Goal: Task Accomplishment & Management: Use online tool/utility

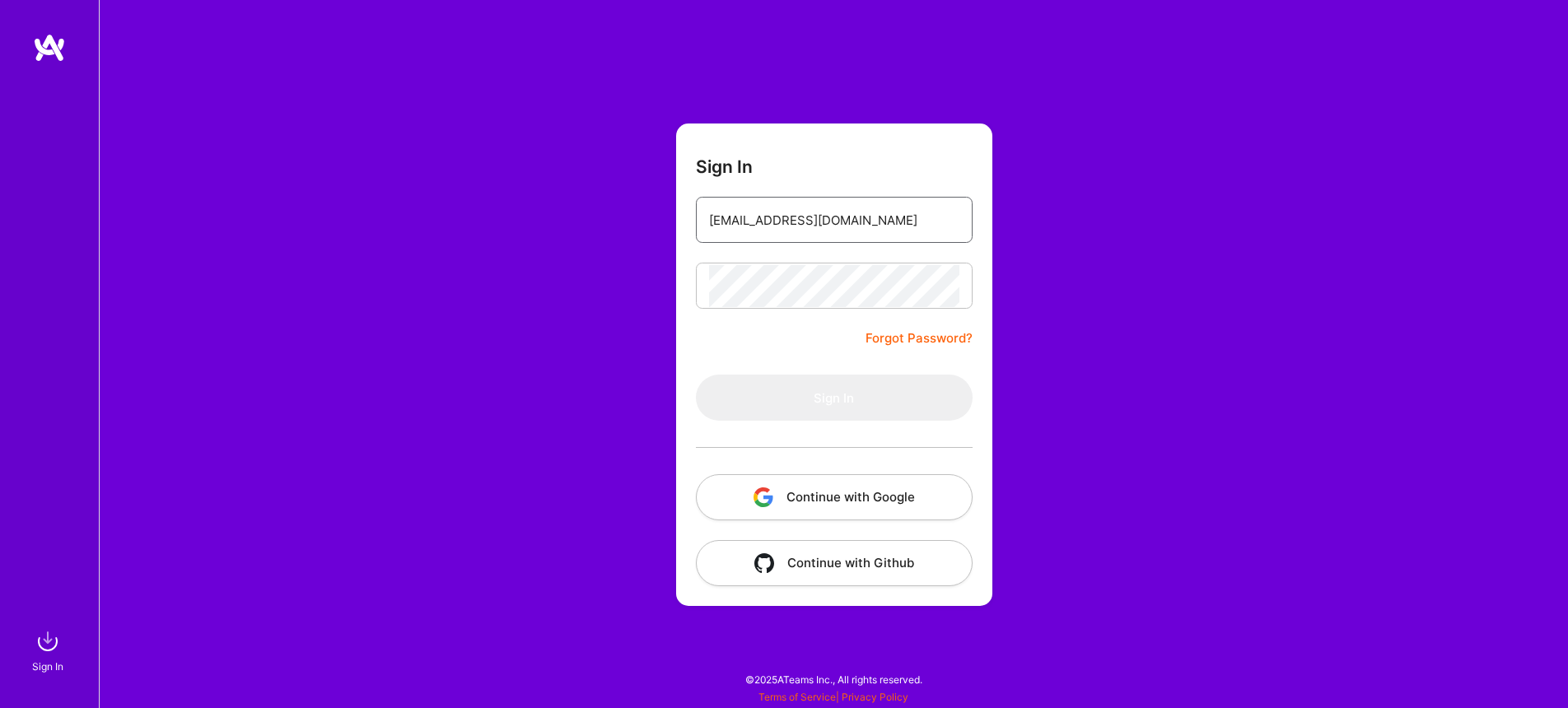
type input "[EMAIL_ADDRESS][DOMAIN_NAME]"
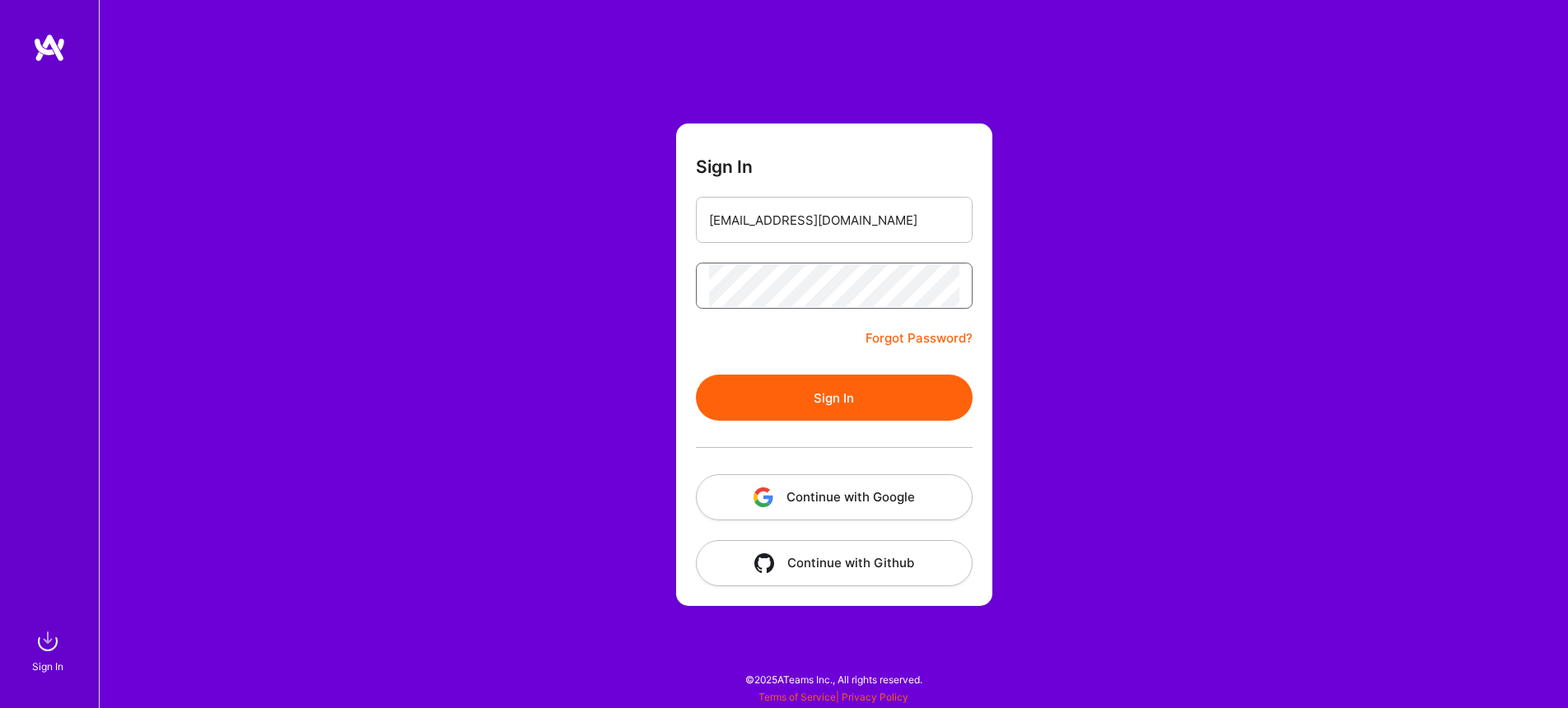
click at [696, 375] on button "Sign In" at bounding box center [834, 397] width 276 height 46
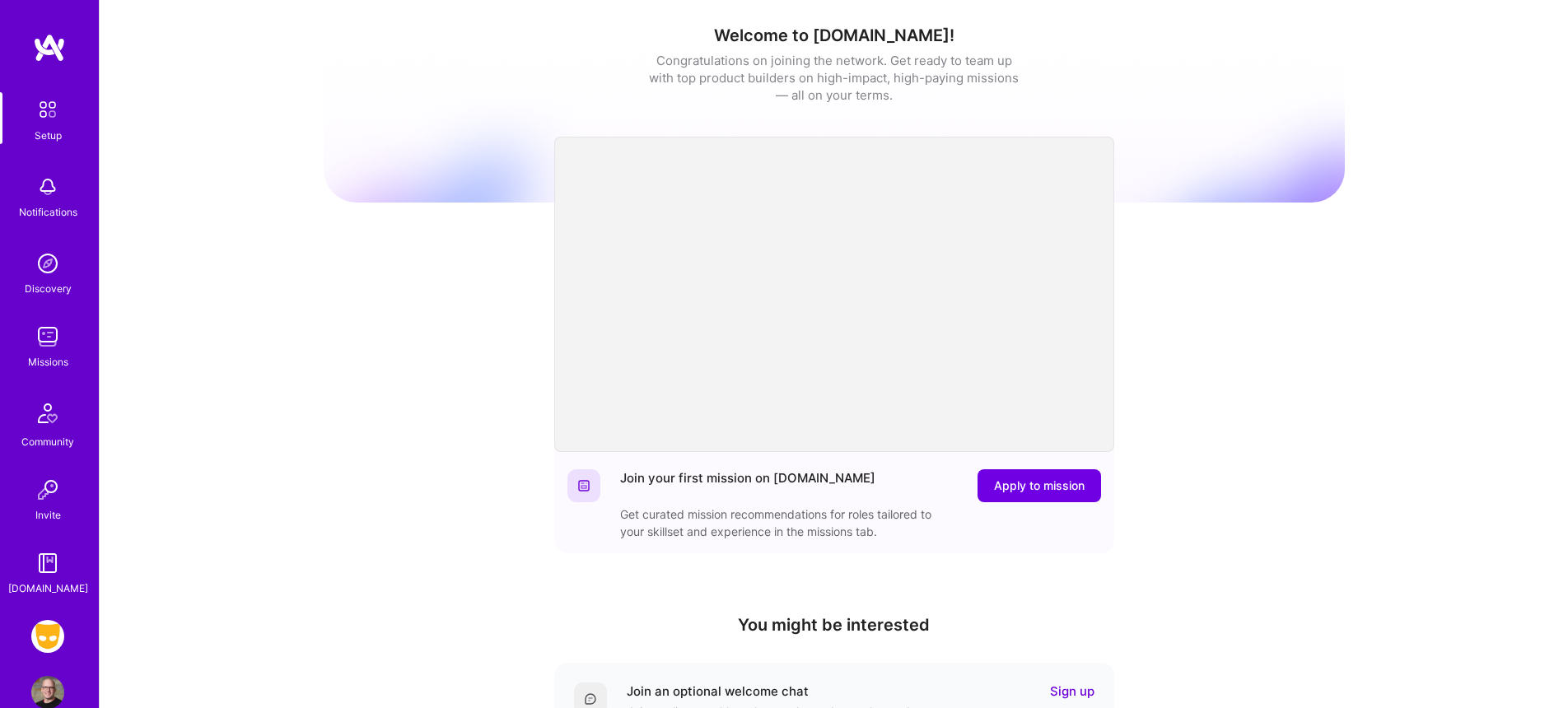
click at [44, 635] on img at bounding box center [47, 636] width 33 height 33
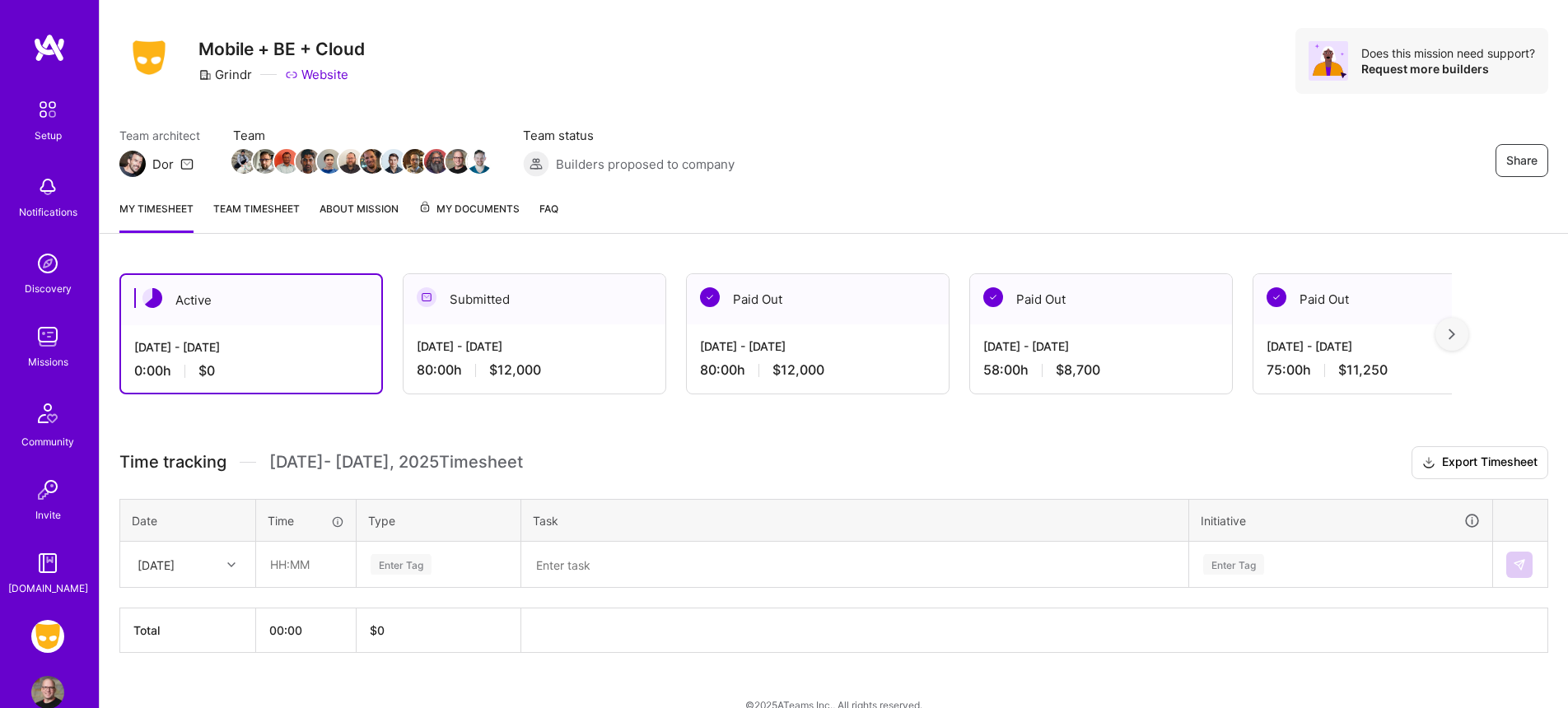
scroll to position [54, 0]
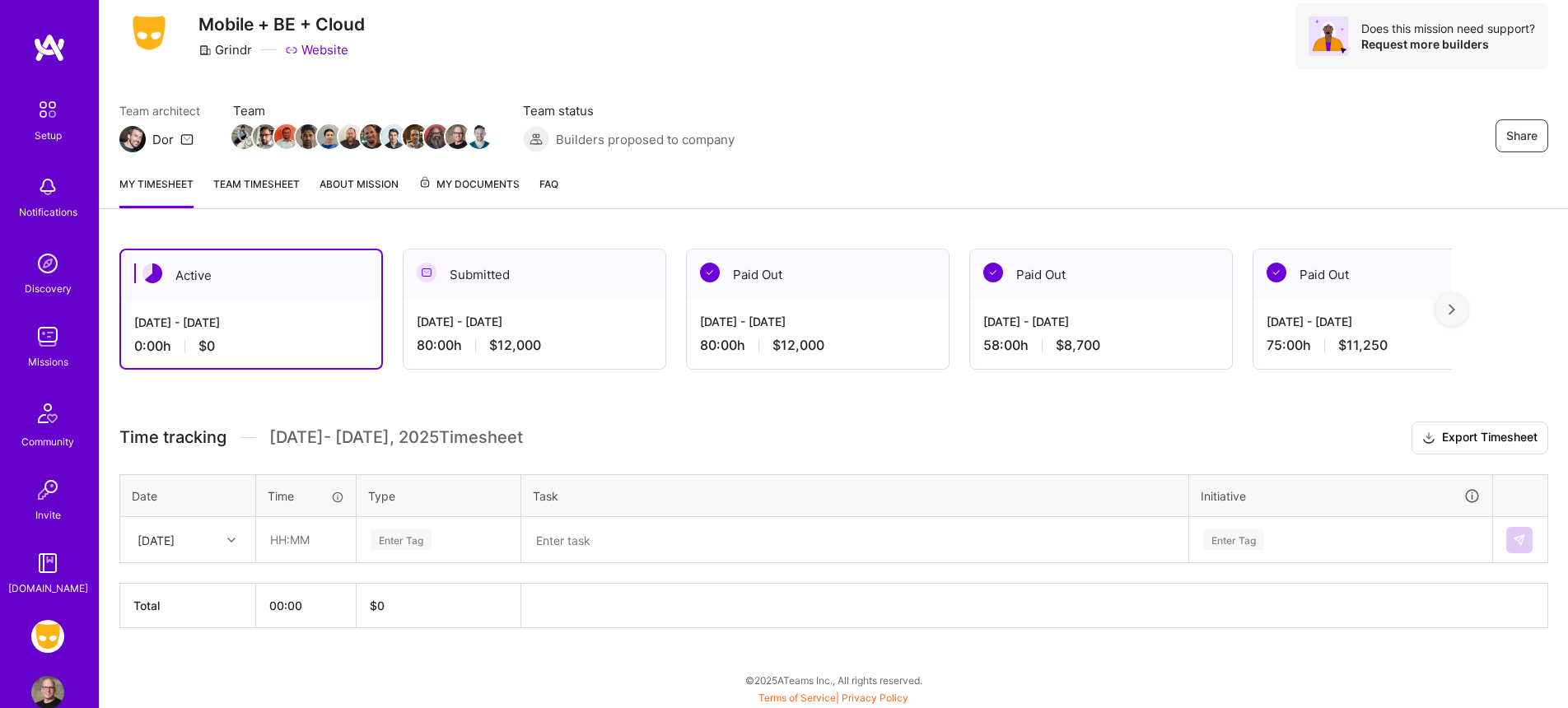
click at [230, 534] on div at bounding box center [233, 539] width 25 height 22
click at [192, 606] on div "[DATE]" at bounding box center [187, 617] width 133 height 31
click at [290, 535] on input "text" at bounding box center [305, 539] width 98 height 44
type input "08:00"
type input "e"
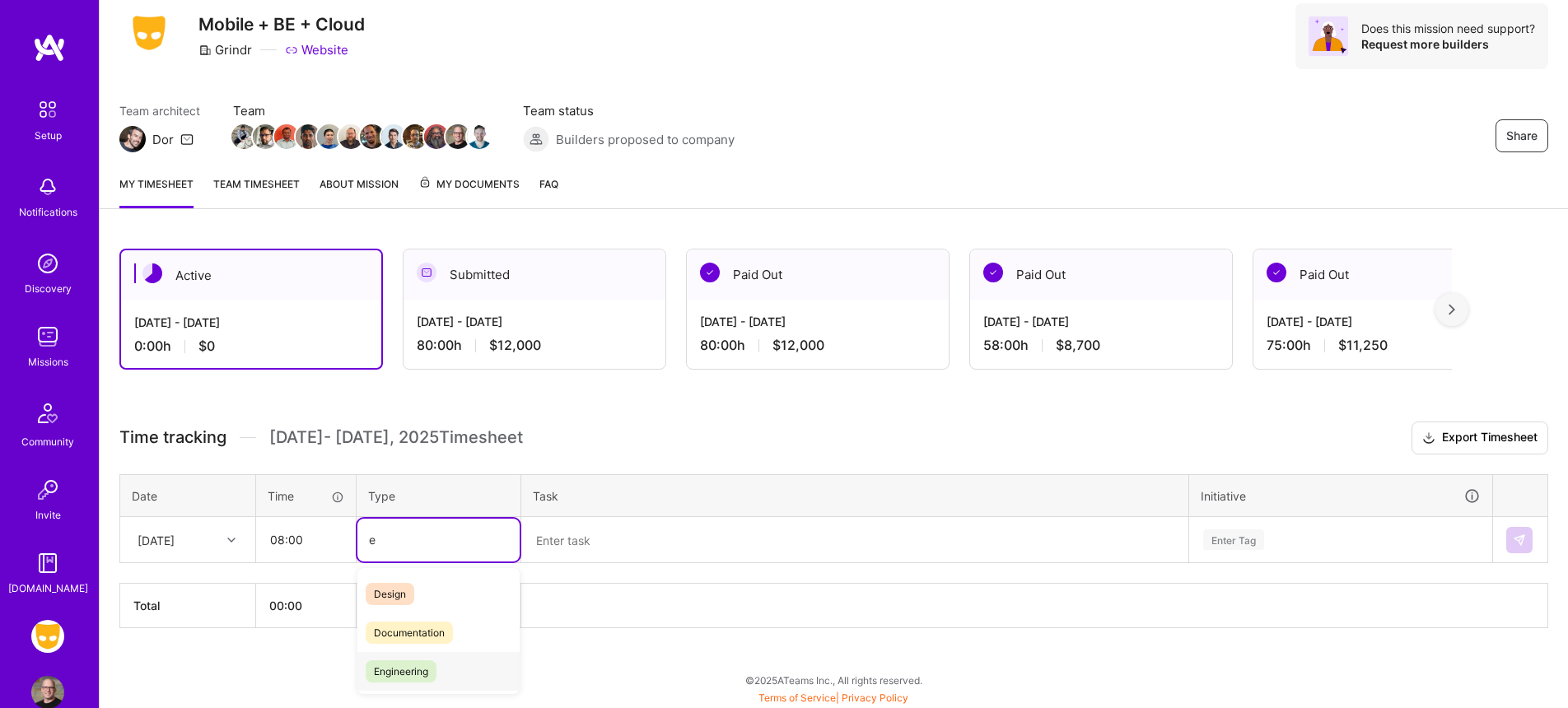
click at [413, 670] on span "Engineering" at bounding box center [401, 671] width 71 height 22
click at [570, 551] on textarea at bounding box center [854, 540] width 664 height 43
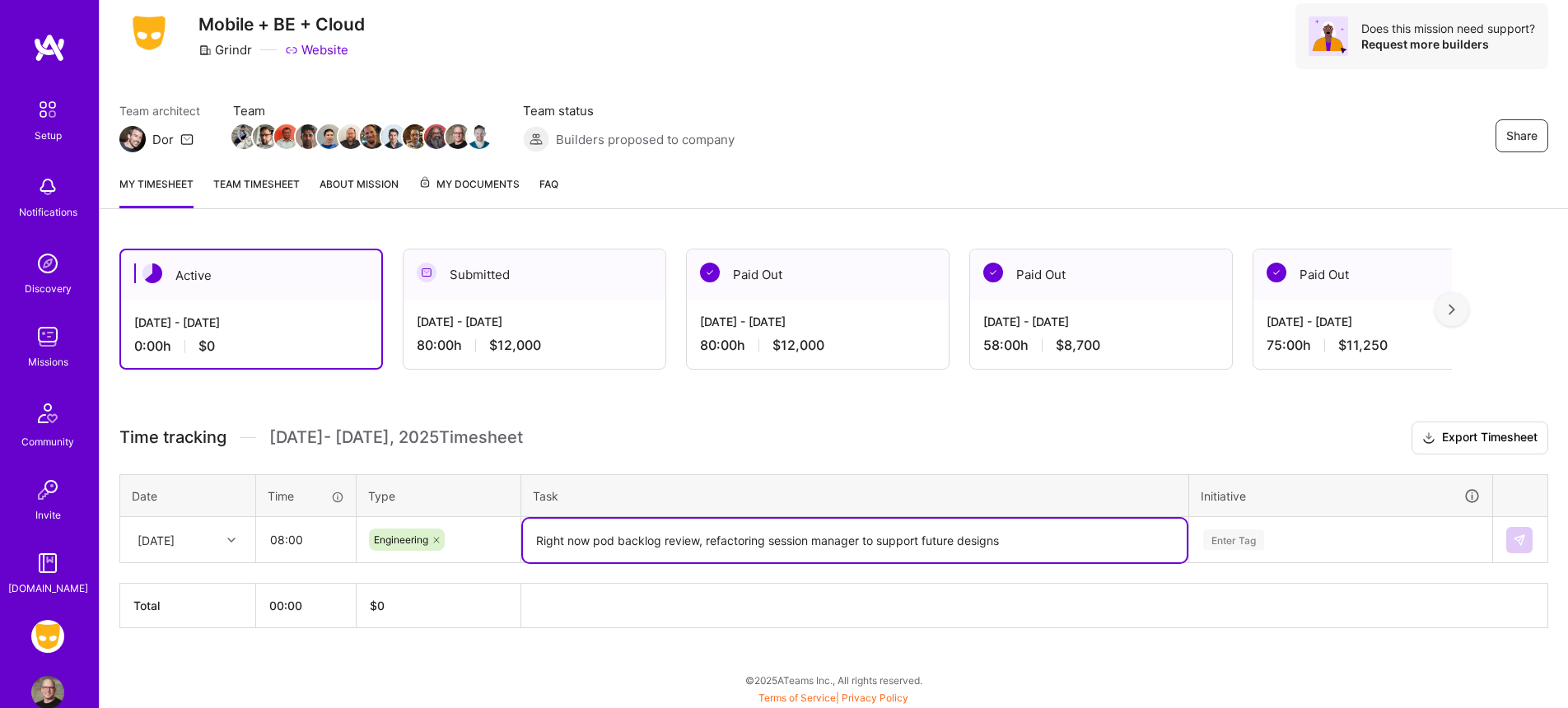
type textarea "Right now pod backlog review, refactoring session manager to support future des…"
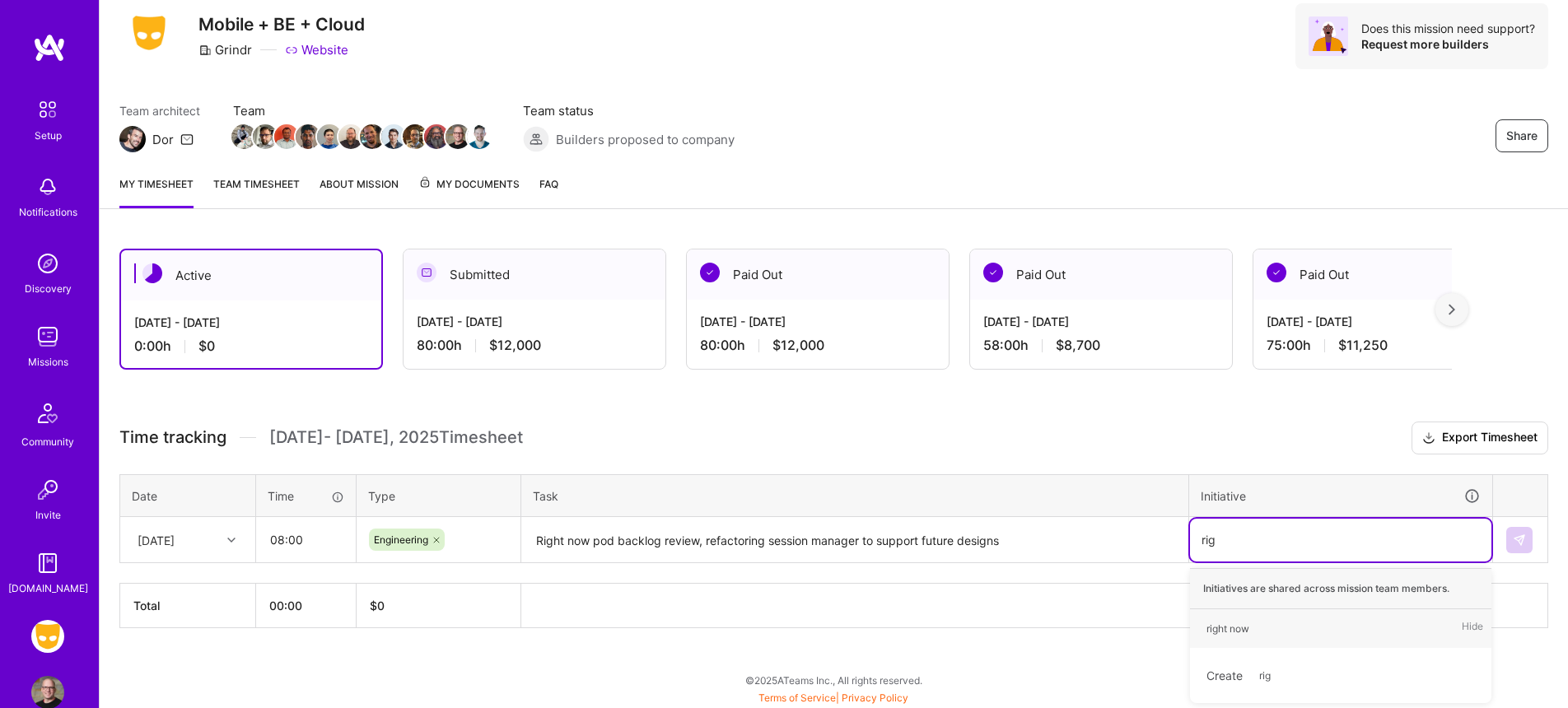
type input "righ"
click at [1224, 620] on div "right now" at bounding box center [1228, 628] width 43 height 17
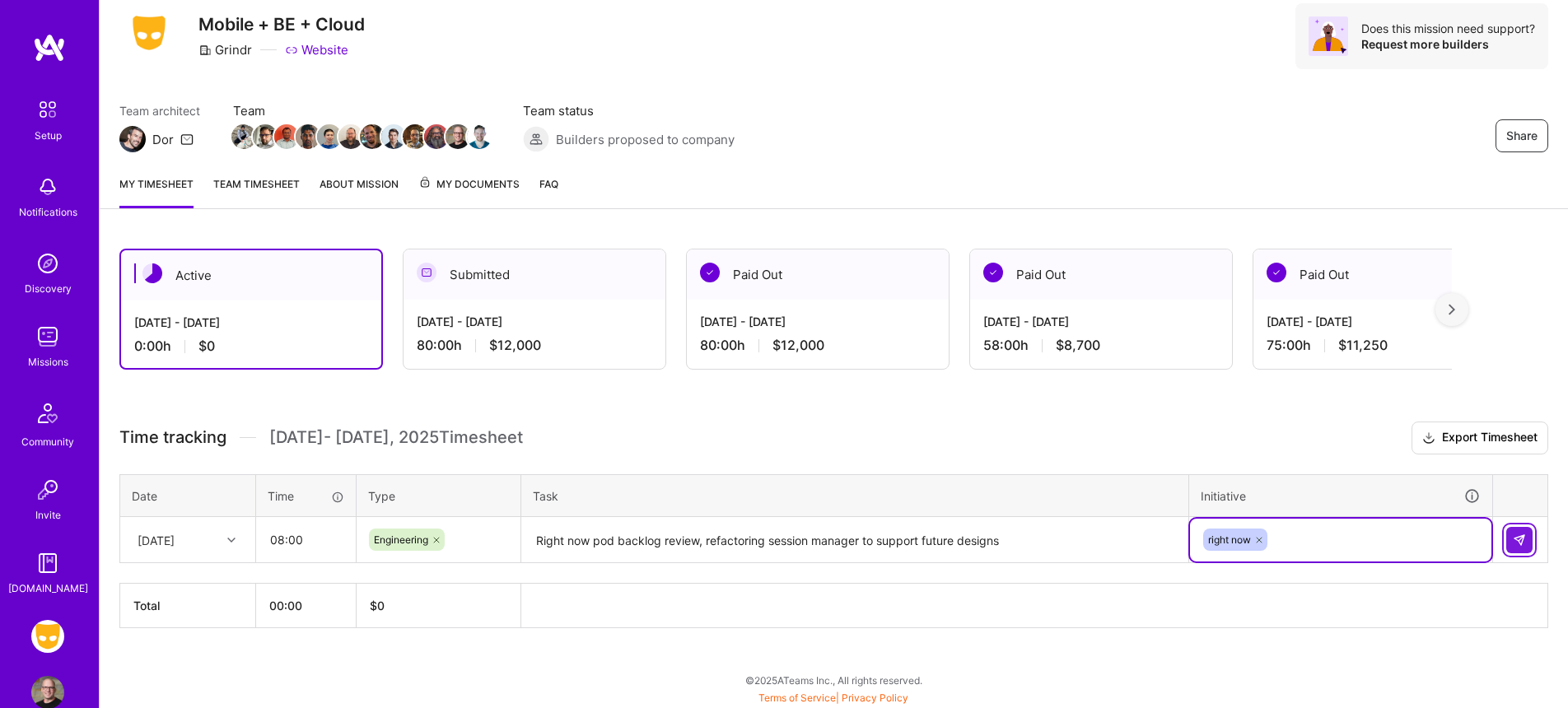
click at [1528, 535] on button at bounding box center [1519, 540] width 26 height 26
